Goal: Download file/media

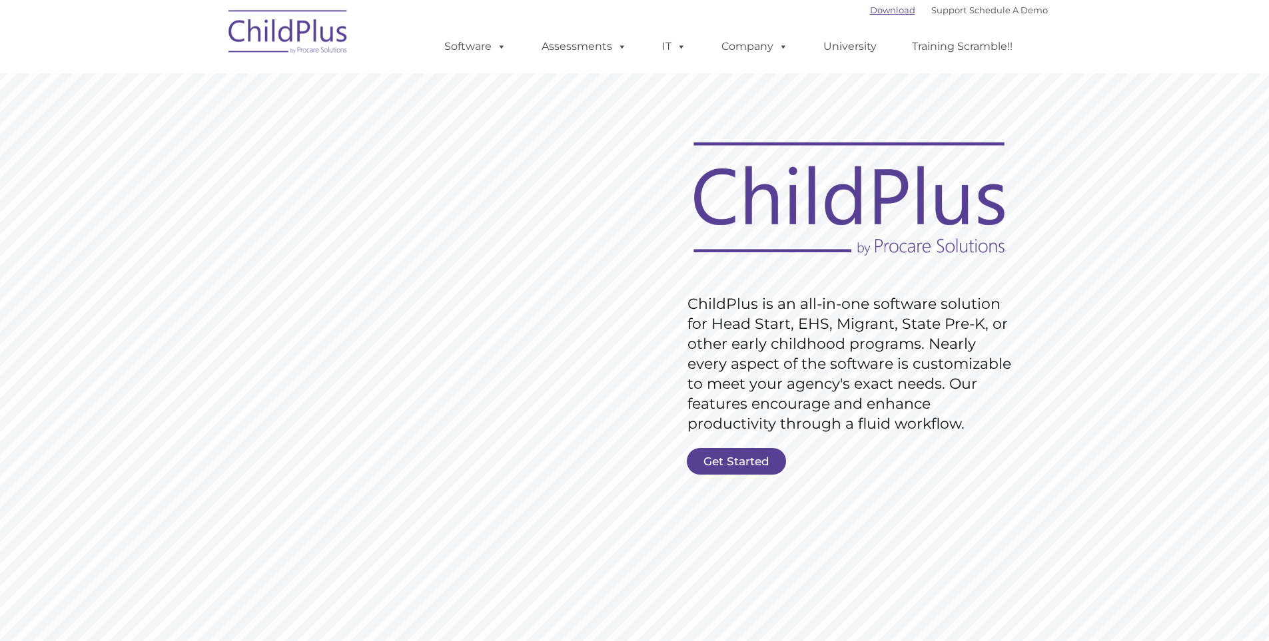
click at [876, 13] on link "Download" at bounding box center [892, 10] width 45 height 11
click at [473, 45] on link "Software" at bounding box center [475, 46] width 89 height 27
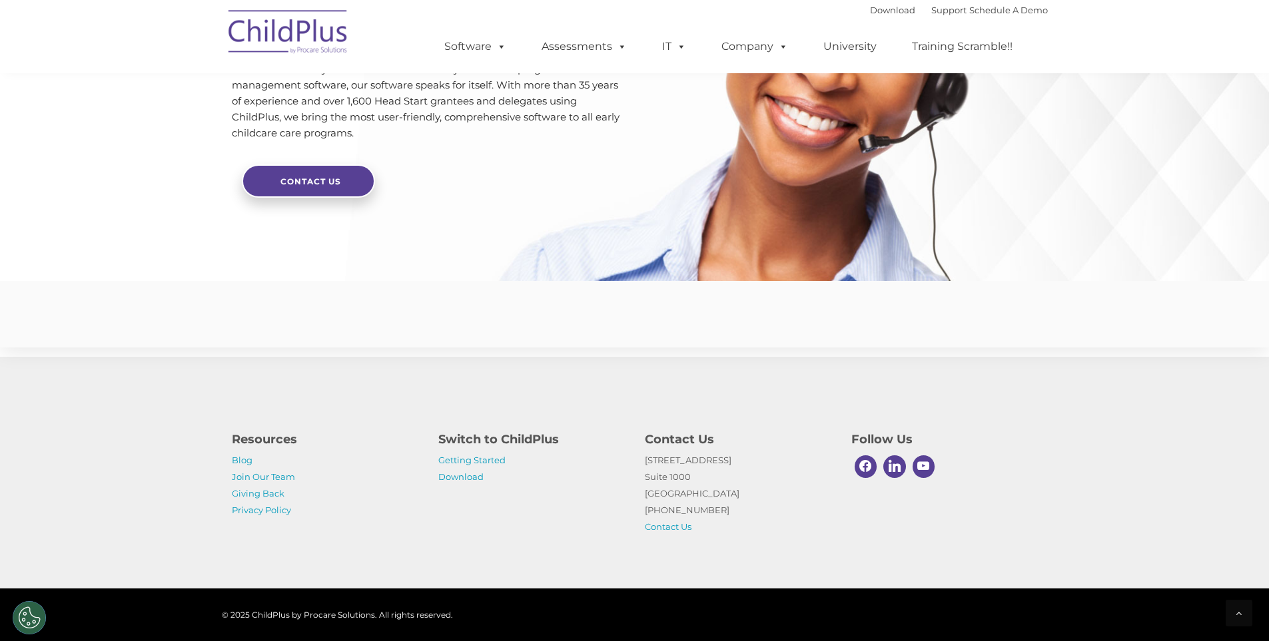
scroll to position [3128, 0]
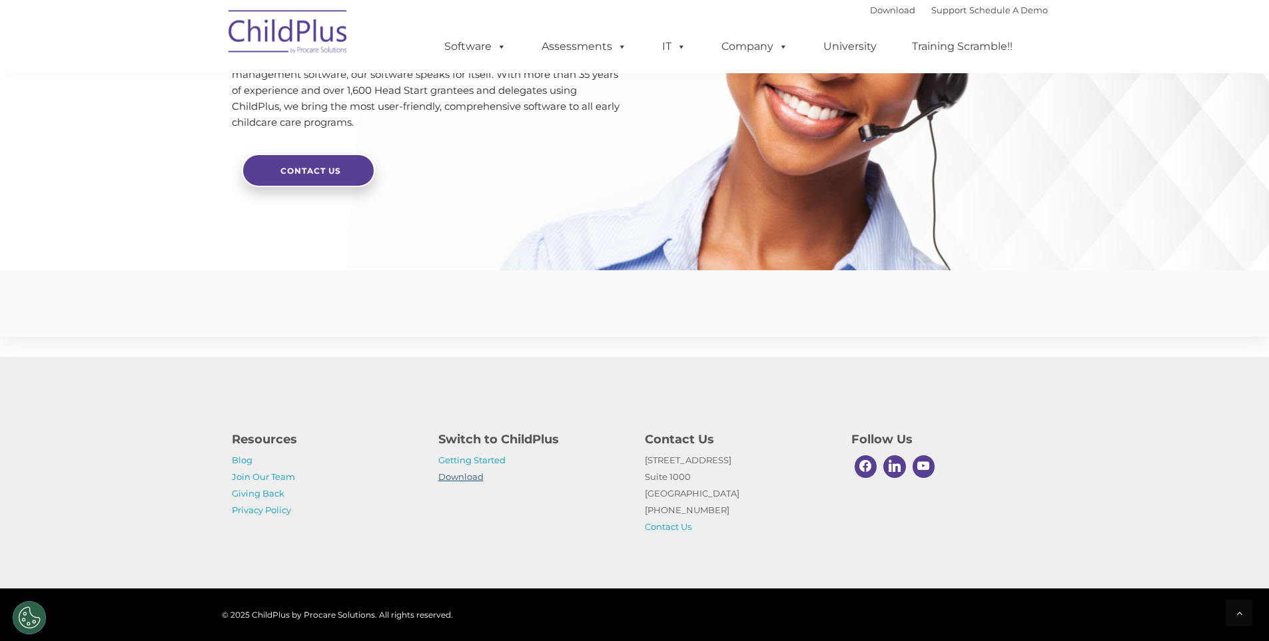
click at [465, 473] on link "Download" at bounding box center [460, 476] width 45 height 11
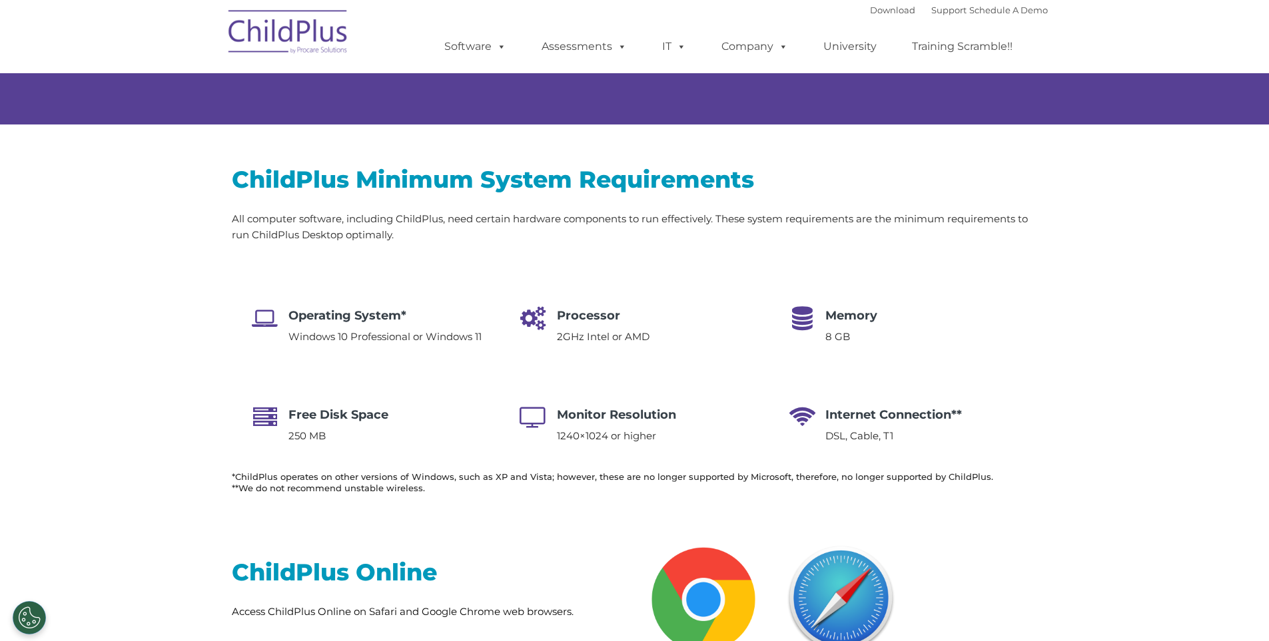
type input ""
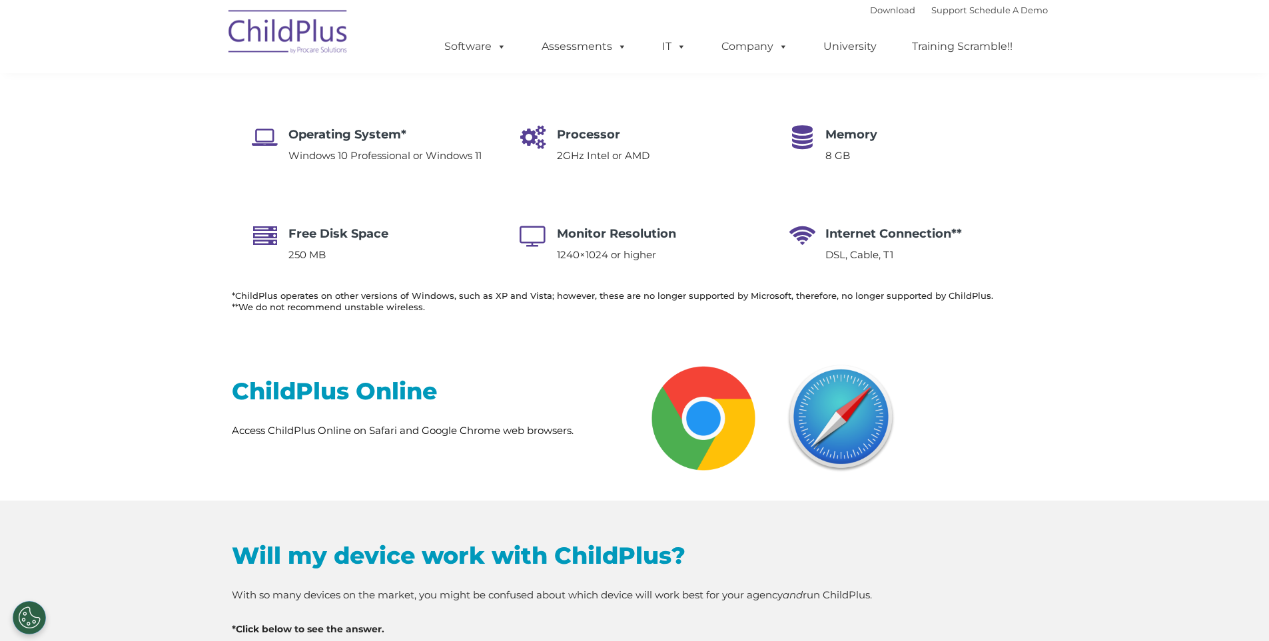
select select "MEDIUM"
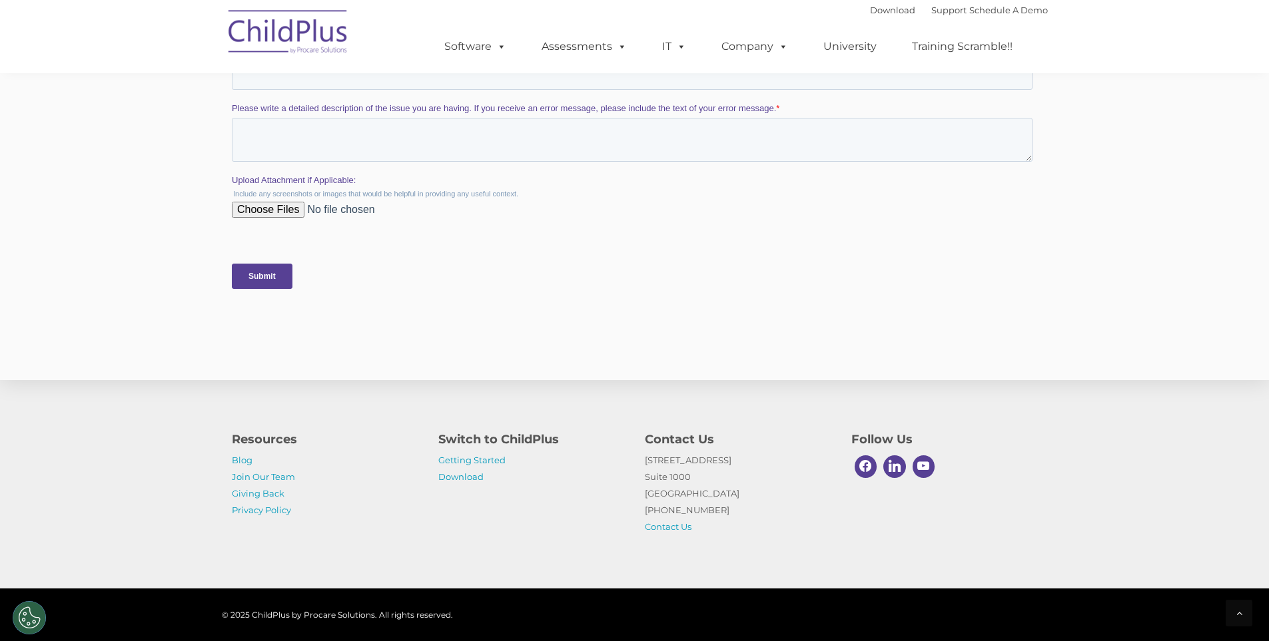
scroll to position [2580, 0]
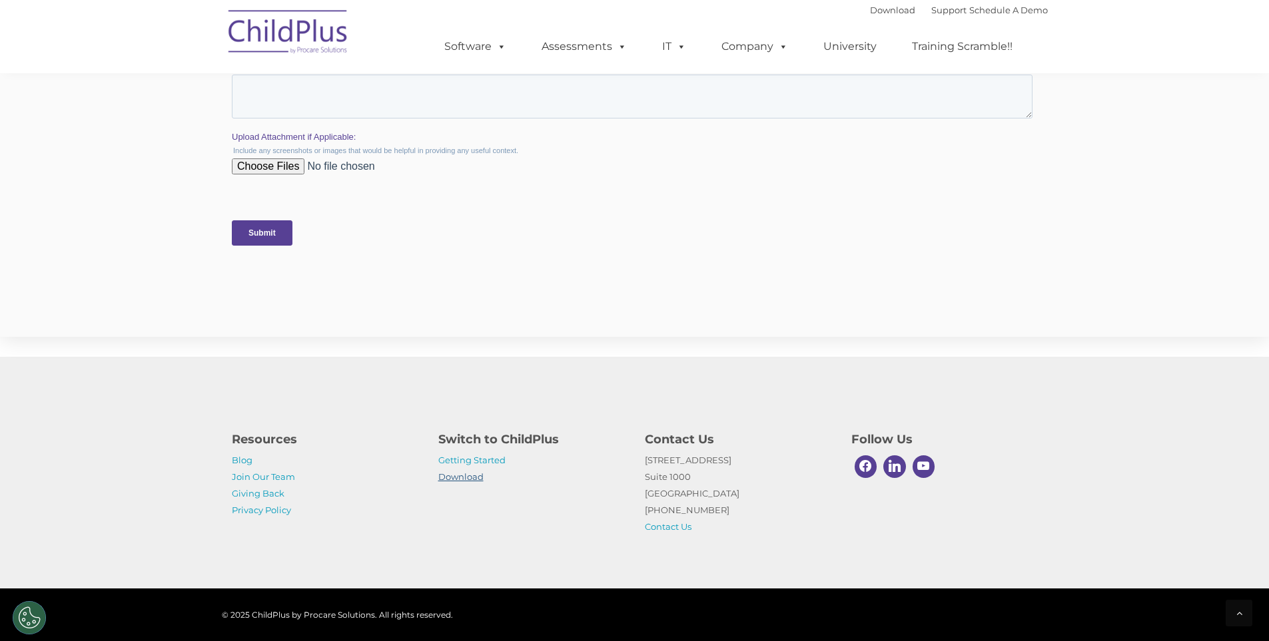
click at [479, 480] on link "Download" at bounding box center [460, 476] width 45 height 11
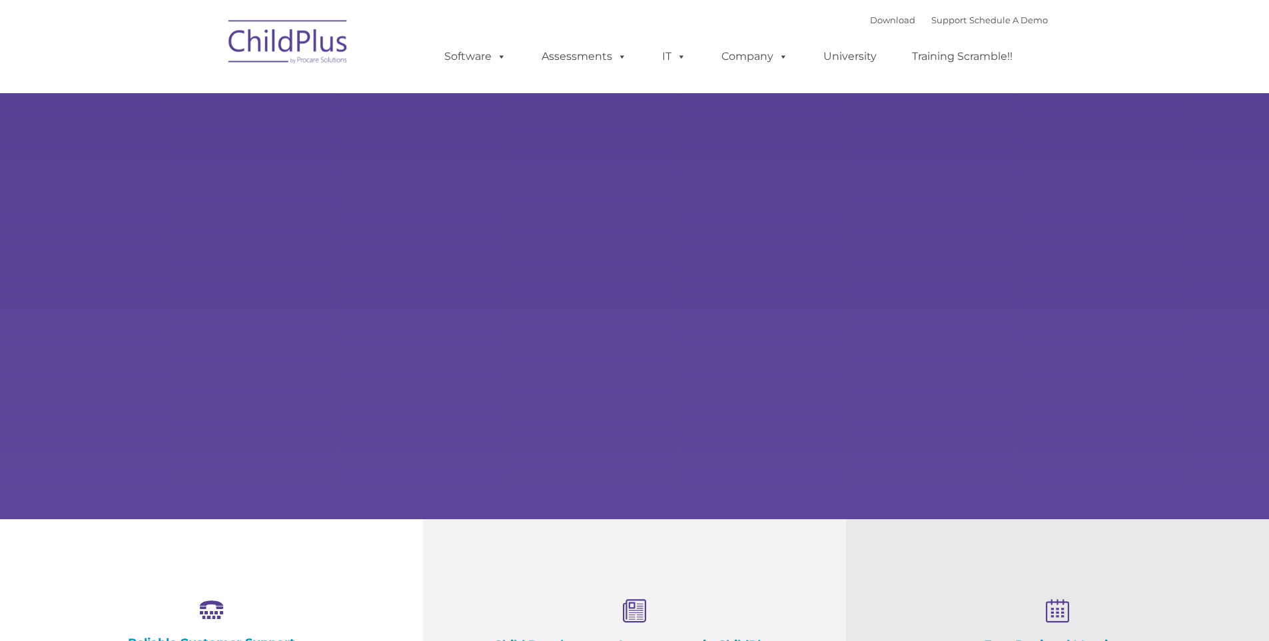
select select "MEDIUM"
click at [491, 58] on span at bounding box center [498, 56] width 15 height 13
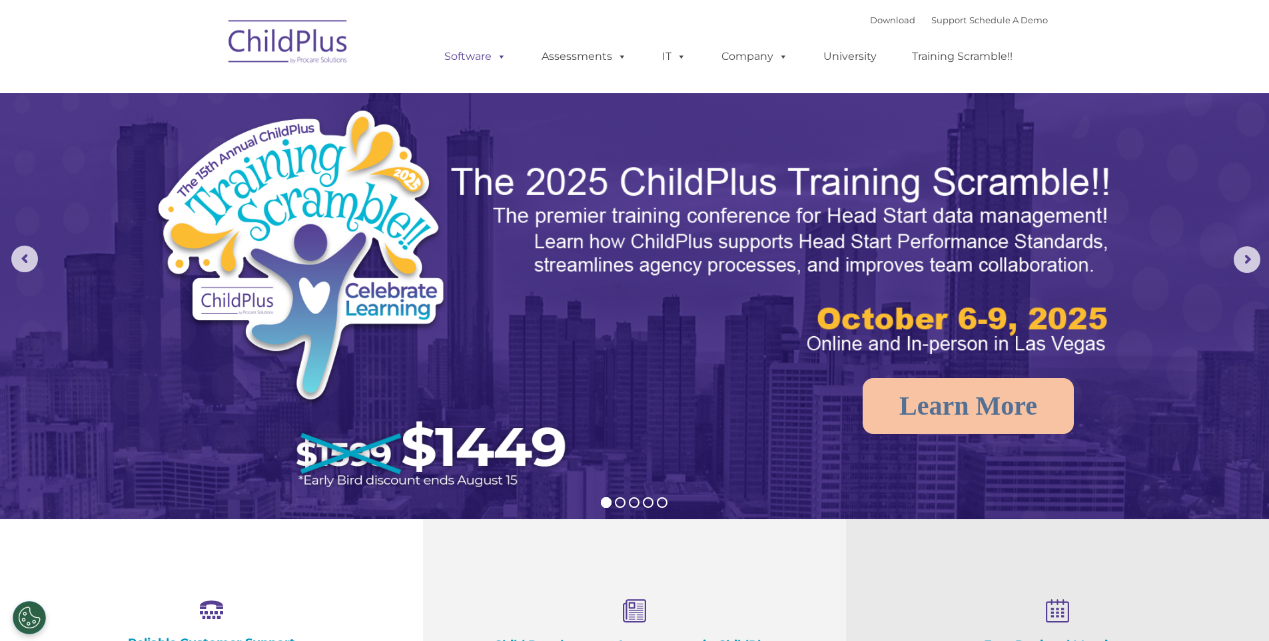
click at [497, 55] on span at bounding box center [498, 56] width 15 height 13
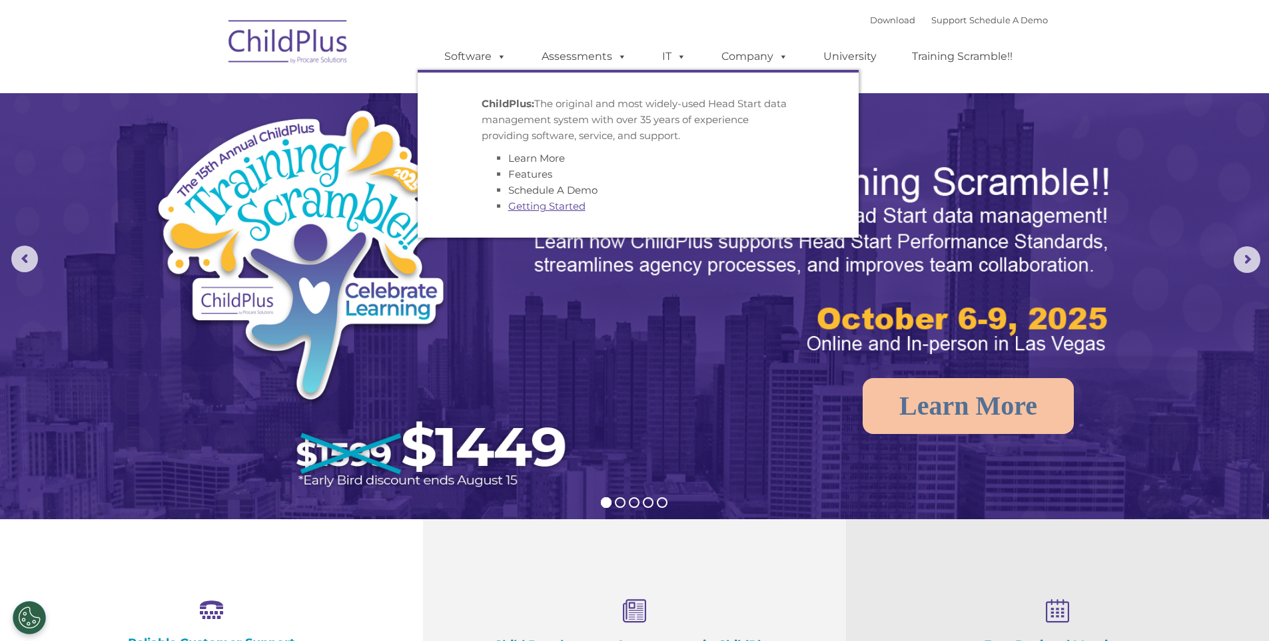
click at [525, 202] on link "Getting Started" at bounding box center [546, 206] width 77 height 13
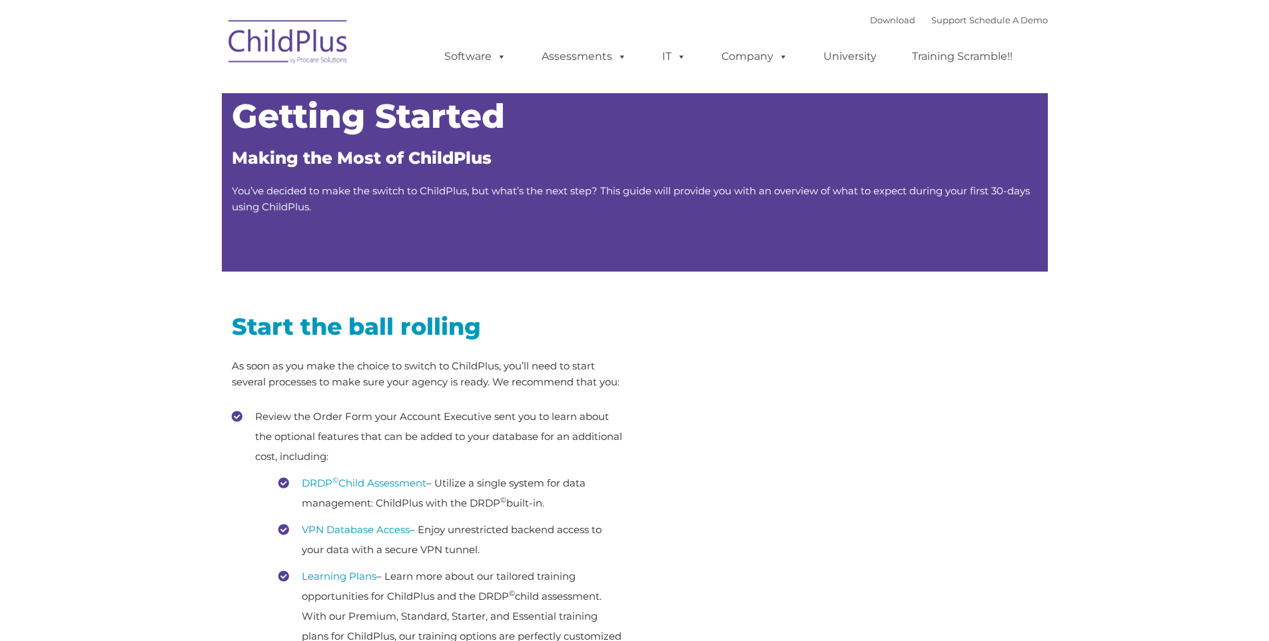
type input ""
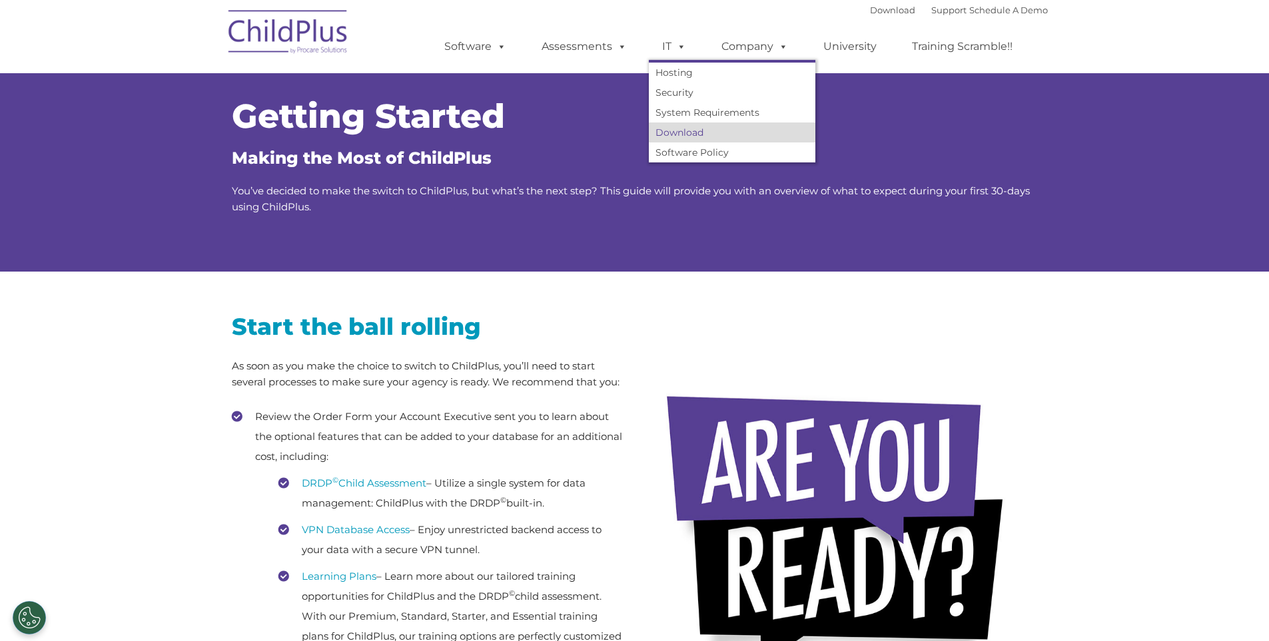
click at [685, 130] on link "Download" at bounding box center [732, 133] width 166 height 20
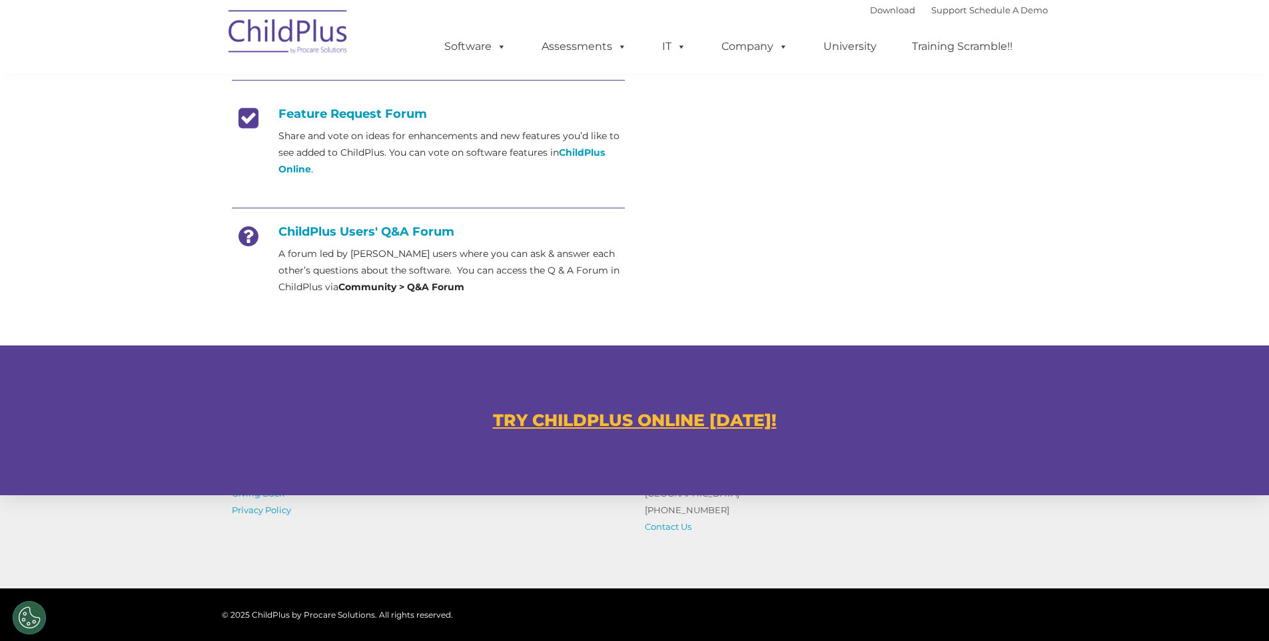
scroll to position [690, 0]
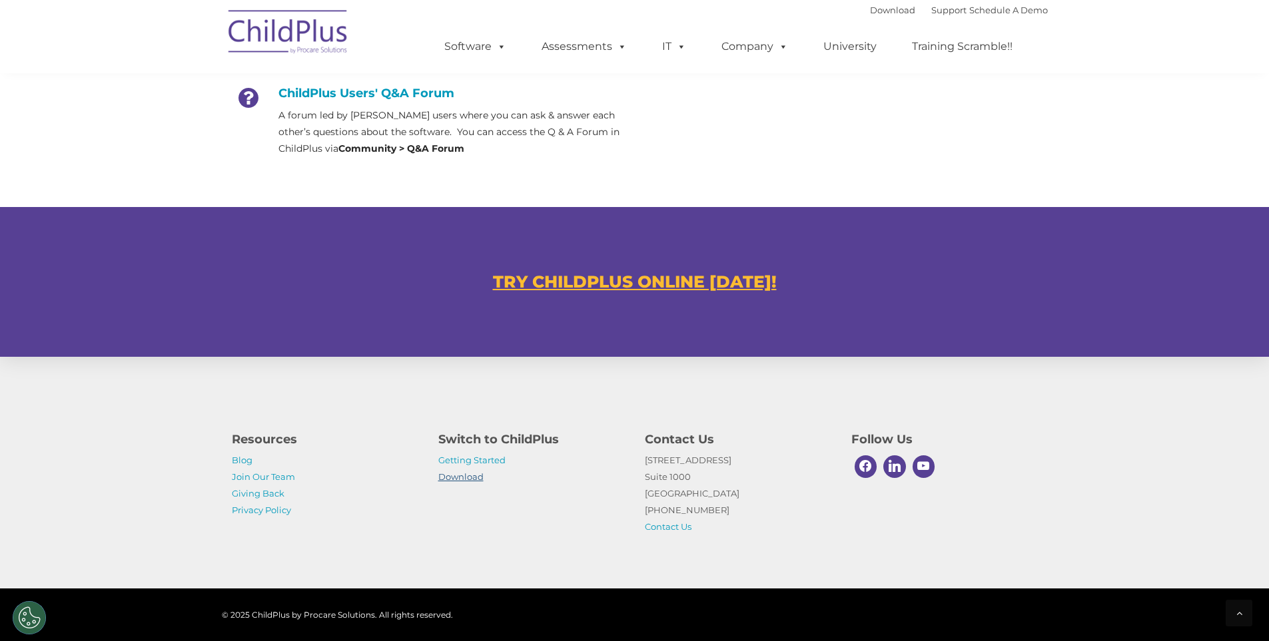
click at [457, 473] on link "Download" at bounding box center [460, 476] width 45 height 11
